Goal: Transaction & Acquisition: Purchase product/service

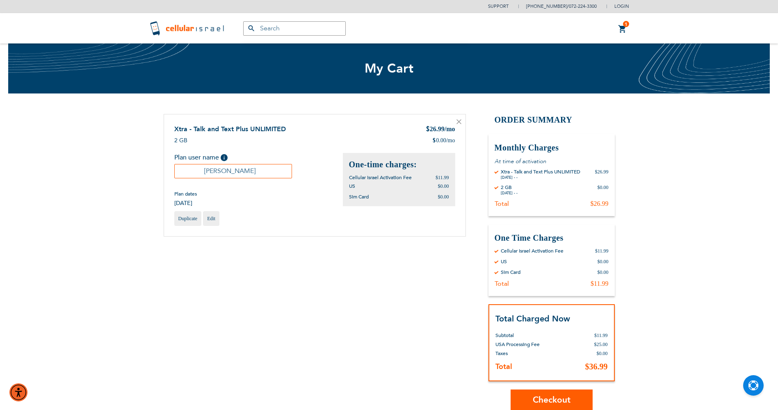
click at [575, 395] on button "Checkout" at bounding box center [552, 400] width 82 height 21
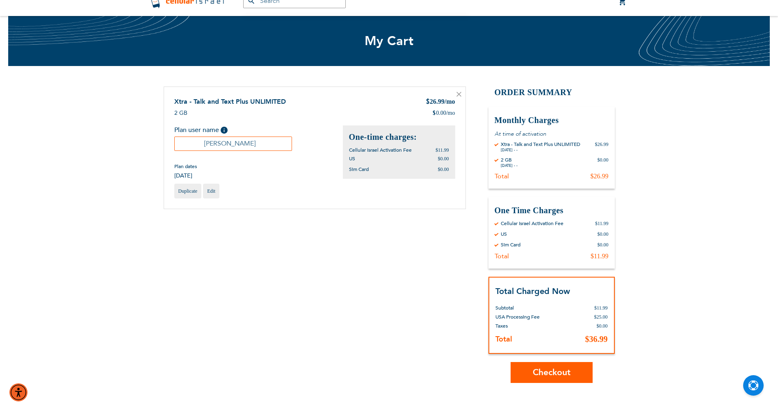
scroll to position [41, 0]
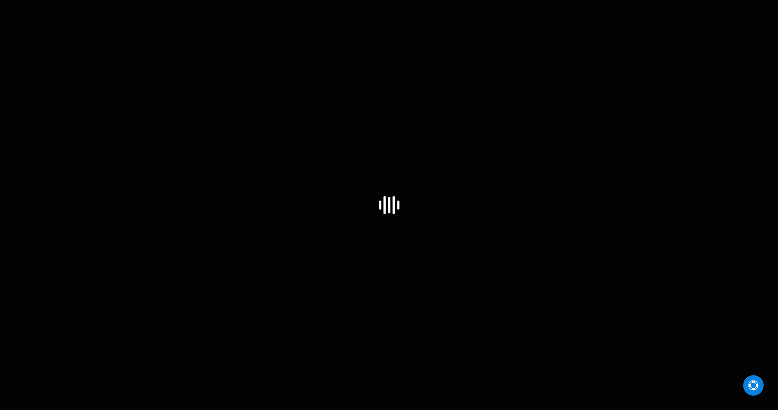
select select "US"
select select "43"
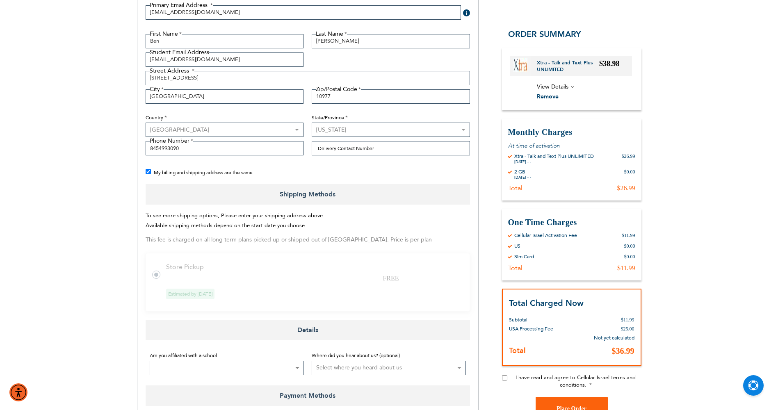
scroll to position [205, 0]
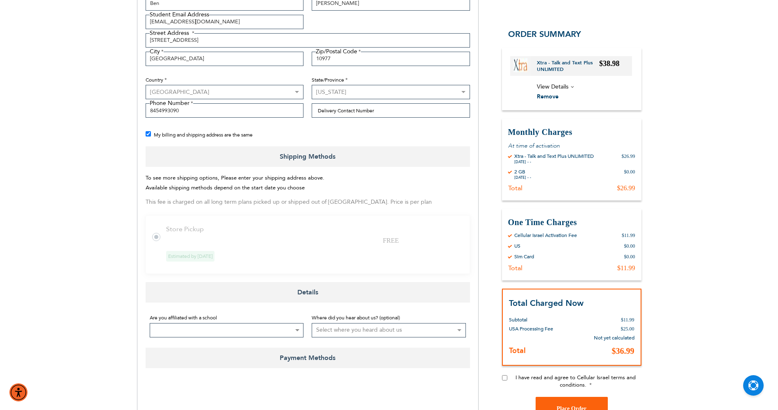
click at [294, 239] on tr "Store Pickup FREE Estimated by Aug 14th, 2025" at bounding box center [308, 244] width 324 height 59
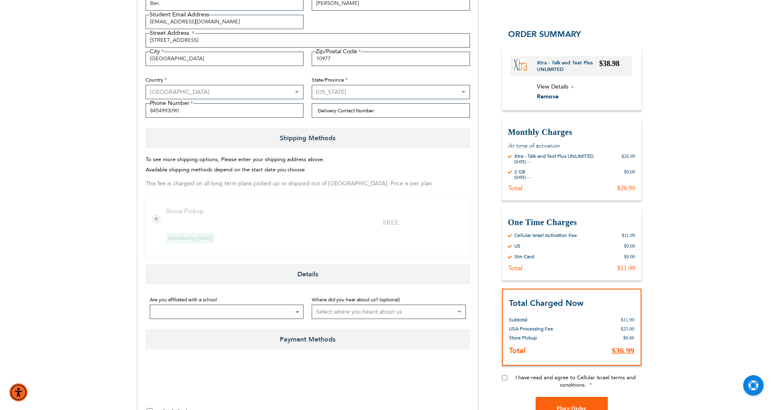
click at [298, 235] on td "Estimated by Aug 14th, 2025" at bounding box center [313, 238] width 294 height 7
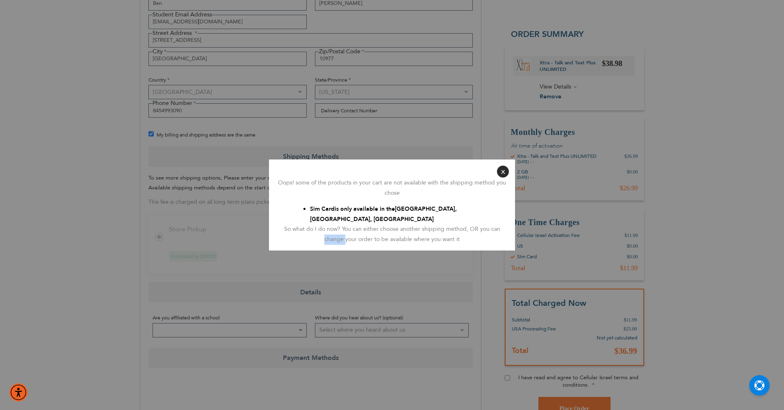
click at [298, 235] on div "So what do I do now? You can either choose another shipping method, OR you can …" at bounding box center [392, 234] width 234 height 20
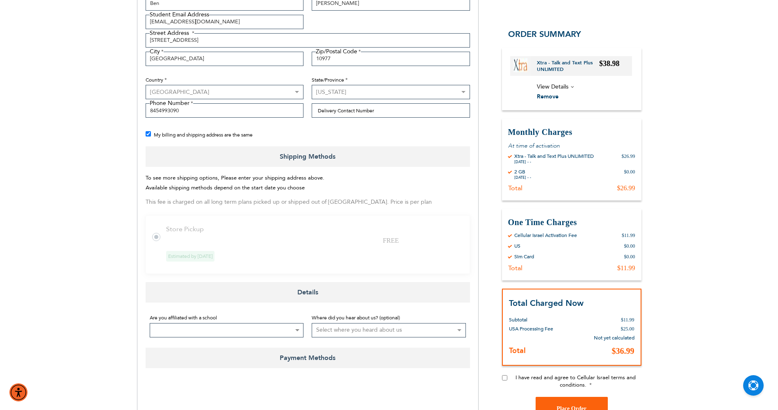
click at [321, 239] on tr "Store Pickup FREE Estimated by [DATE]" at bounding box center [308, 244] width 324 height 59
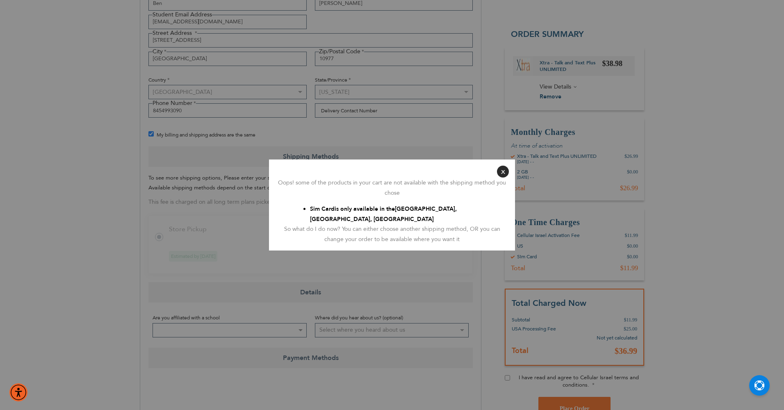
click at [500, 176] on button "Close" at bounding box center [503, 172] width 12 height 12
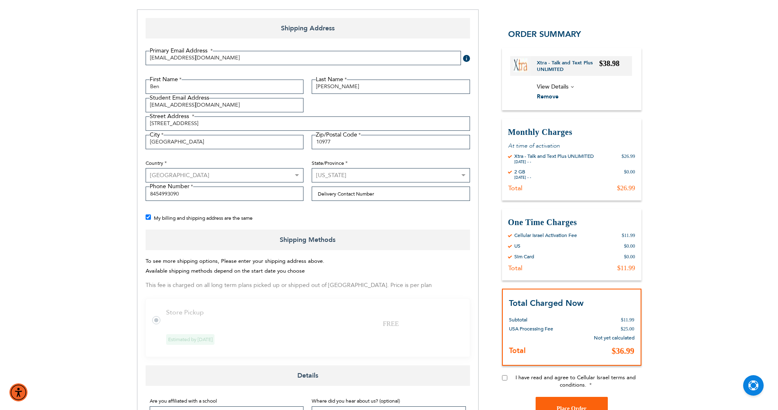
scroll to position [0, 0]
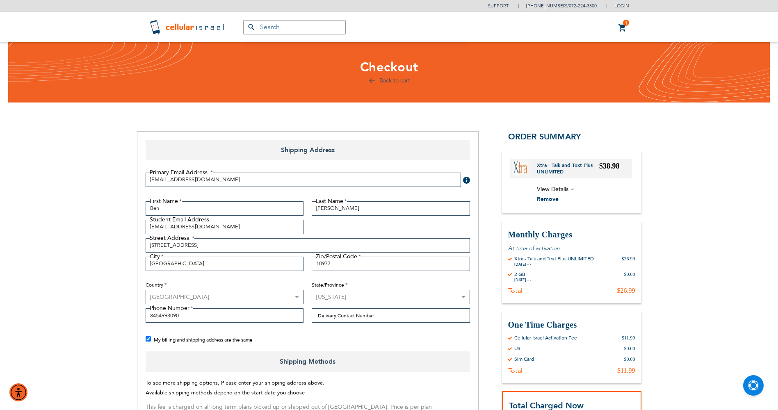
click at [618, 23] on link "1 1 items My Cart" at bounding box center [622, 28] width 9 height 10
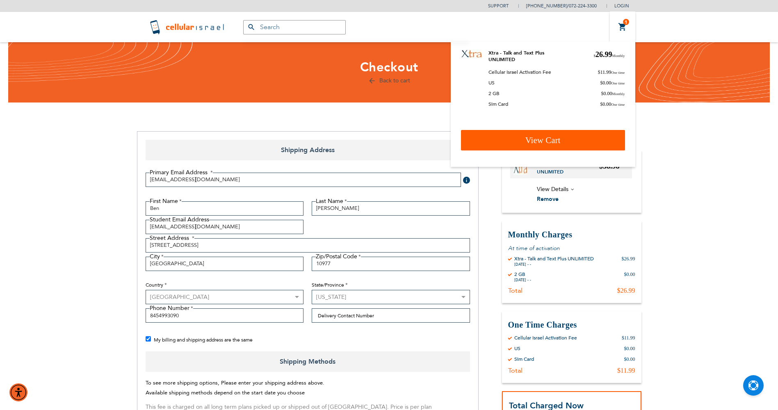
click at [564, 137] on link "View Cart" at bounding box center [543, 140] width 164 height 21
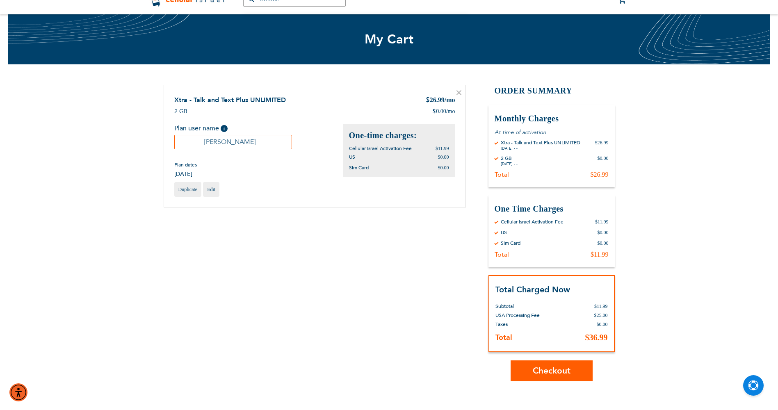
scroll to position [41, 0]
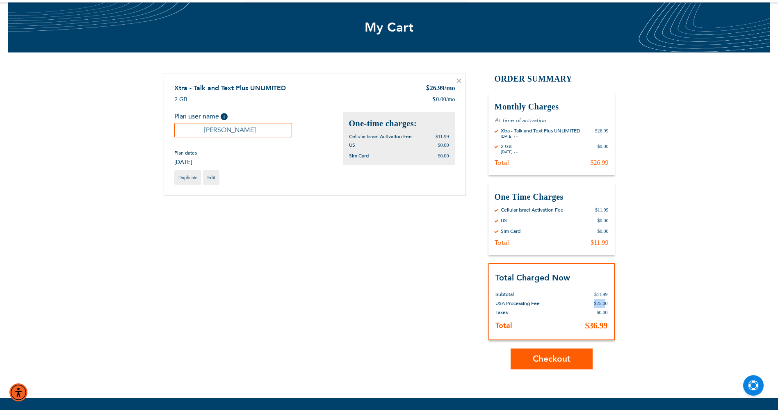
drag, startPoint x: 594, startPoint y: 303, endPoint x: 604, endPoint y: 300, distance: 10.3
click at [604, 300] on td "$25.00" at bounding box center [589, 303] width 38 height 9
drag, startPoint x: 604, startPoint y: 300, endPoint x: 590, endPoint y: 305, distance: 14.9
click at [589, 306] on td "$25.00" at bounding box center [589, 303] width 38 height 9
click at [626, 294] on div "Support (718) 289-0195 / 072-224-3300 Login Create Account Login Toyriffic2 BES…" at bounding box center [389, 244] width 778 height 570
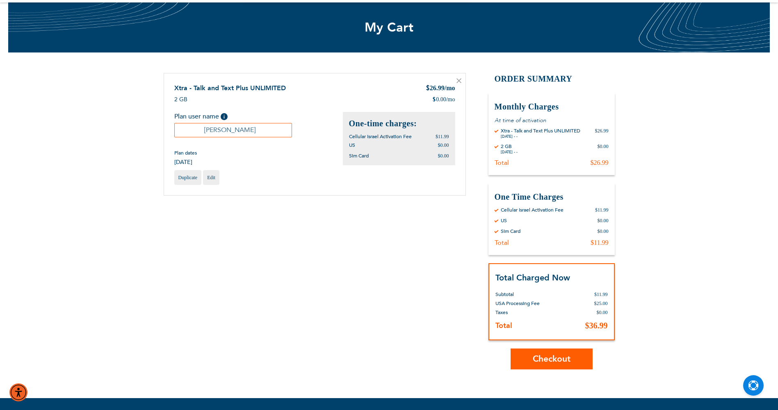
click at [583, 360] on button "Checkout" at bounding box center [552, 359] width 82 height 21
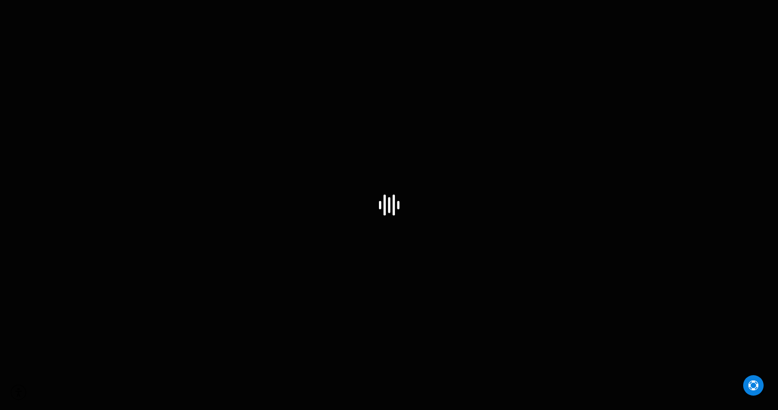
select select "US"
select select "43"
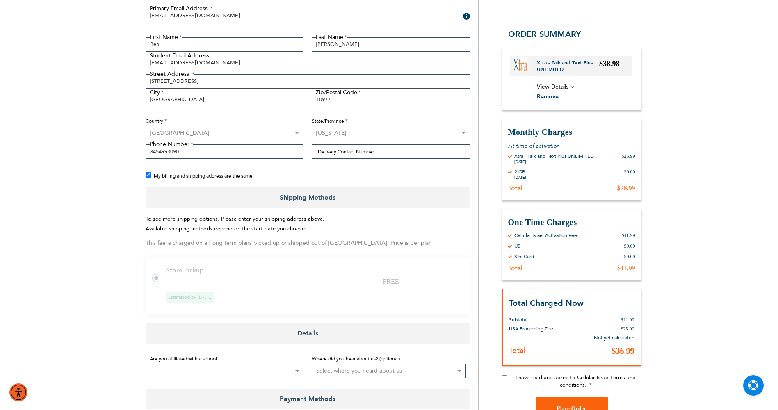
scroll to position [205, 0]
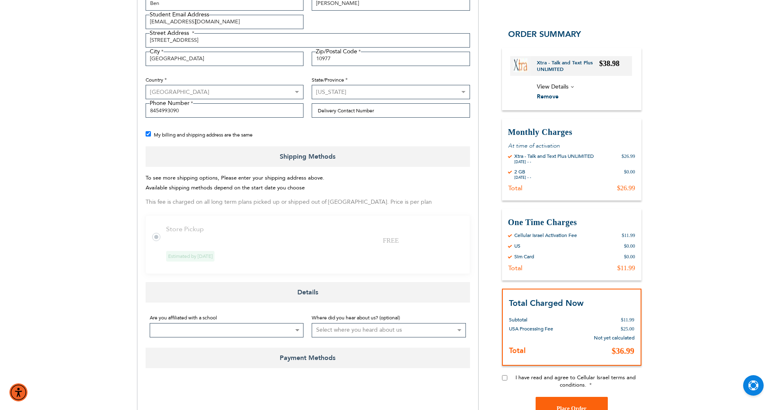
click at [160, 234] on tr "Store Pickup FREE Estimated by [DATE]" at bounding box center [308, 244] width 324 height 59
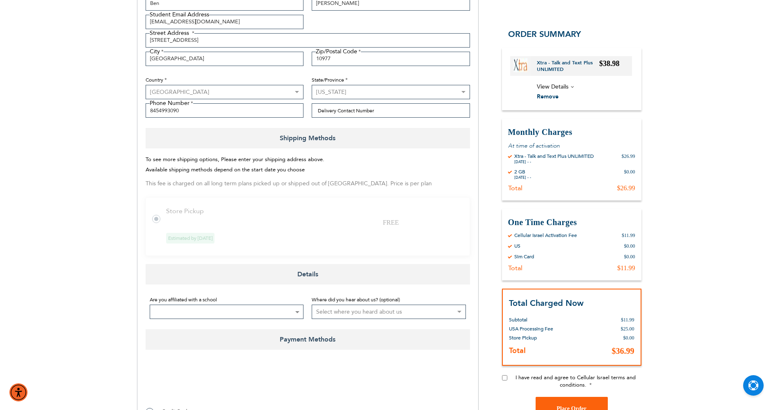
click at [151, 217] on tr "Store Pickup FREE Estimated by [DATE]" at bounding box center [308, 226] width 324 height 59
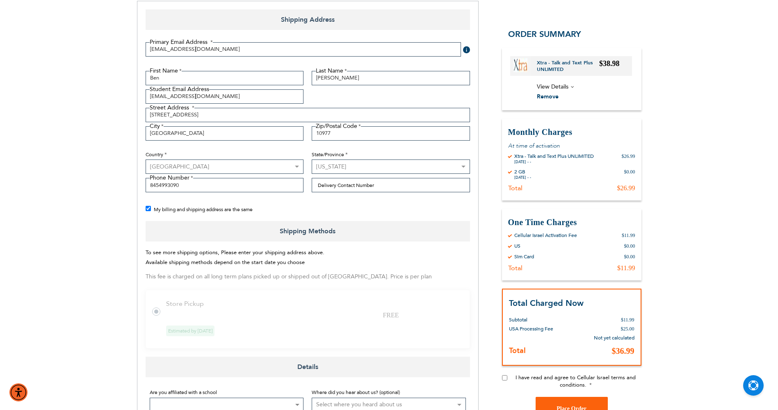
scroll to position [164, 0]
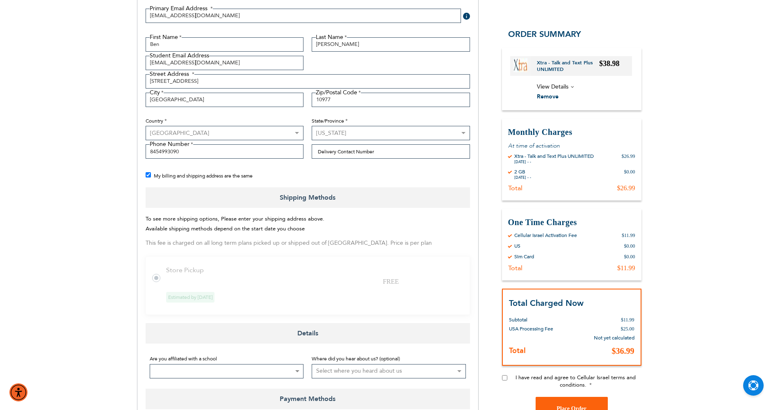
click at [156, 273] on label at bounding box center [160, 273] width 16 height 0
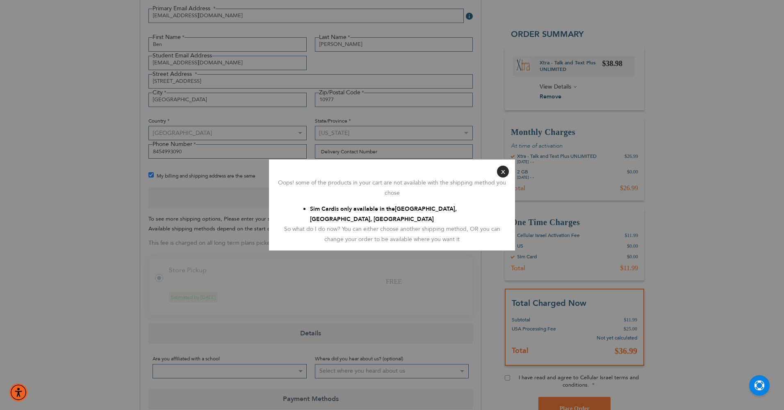
click at [505, 170] on button "Close" at bounding box center [503, 172] width 12 height 12
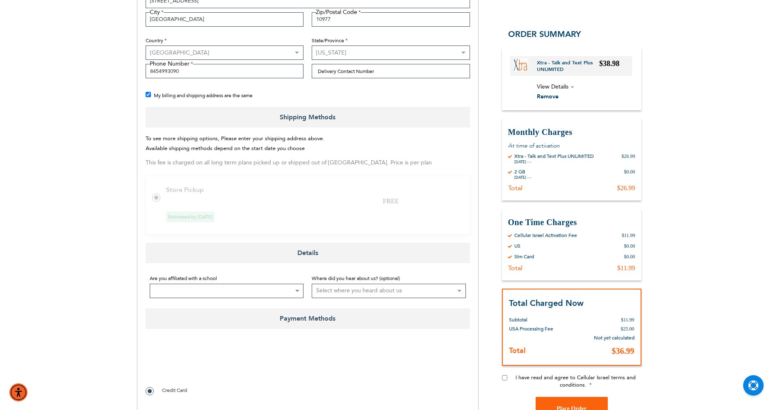
scroll to position [246, 0]
click at [155, 203] on tr "Store Pickup FREE Estimated by [DATE]" at bounding box center [308, 203] width 324 height 59
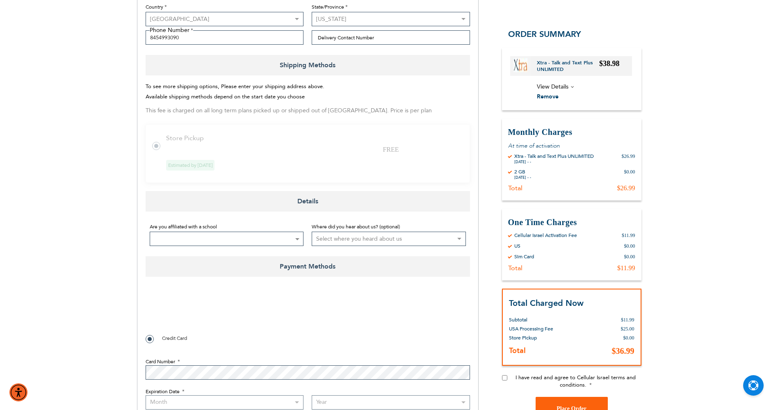
scroll to position [287, 0]
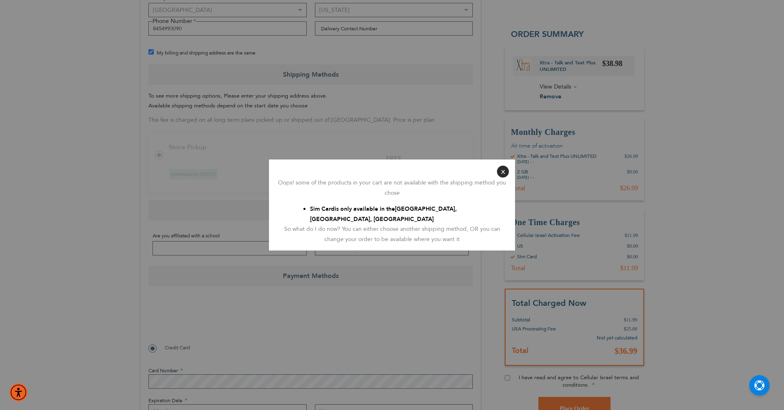
click at [508, 171] on button "Close" at bounding box center [503, 172] width 12 height 12
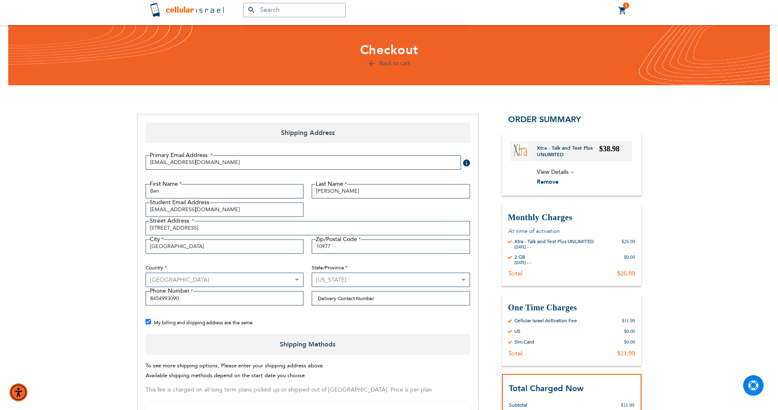
scroll to position [0, 0]
